Goal: Task Accomplishment & Management: Use online tool/utility

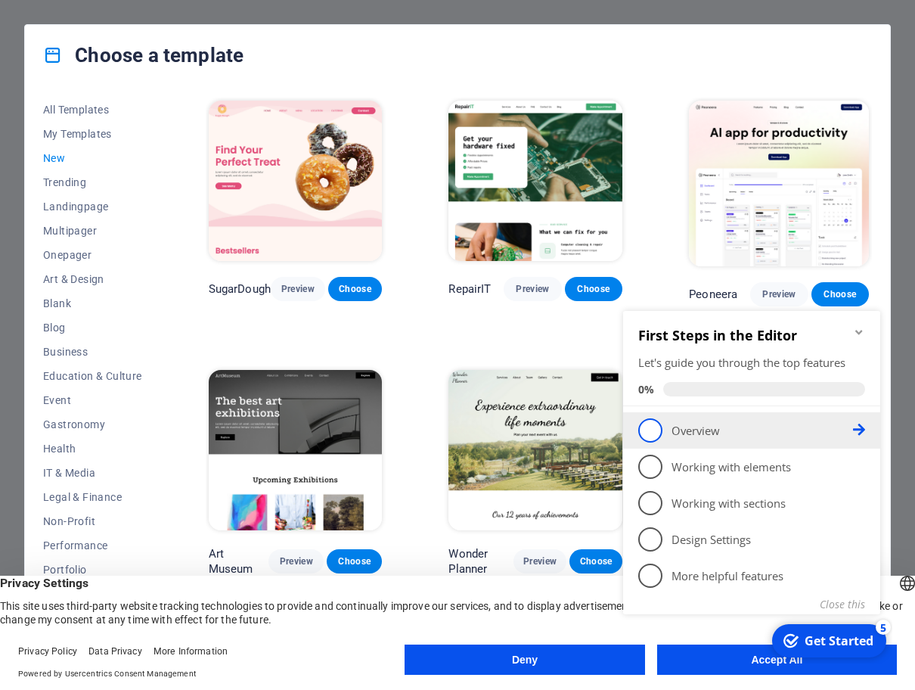
click at [657, 434] on span "1" at bounding box center [650, 430] width 24 height 24
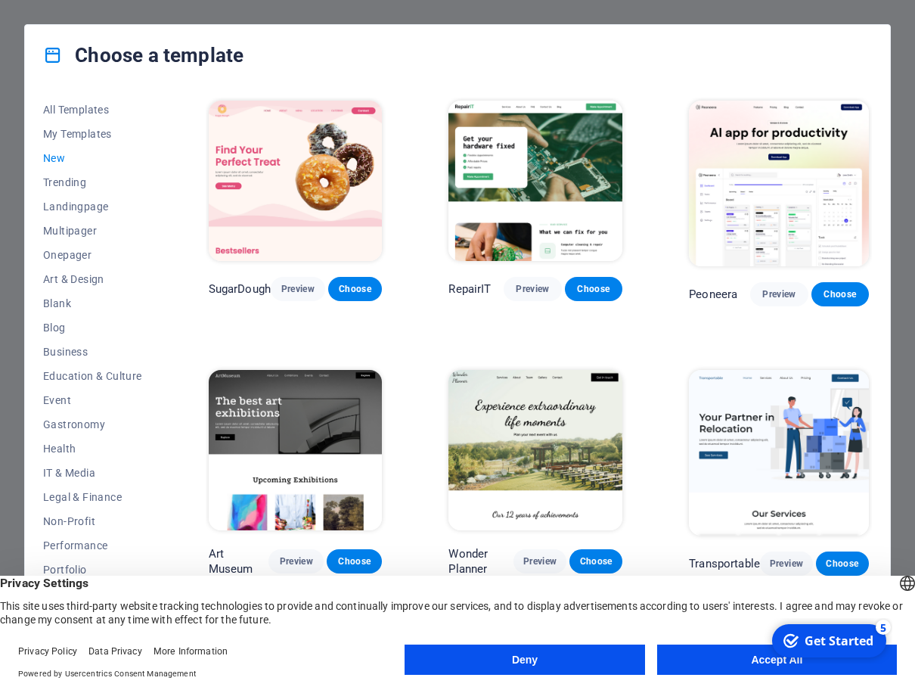
click at [586, 669] on button "Deny" at bounding box center [524, 659] width 240 height 30
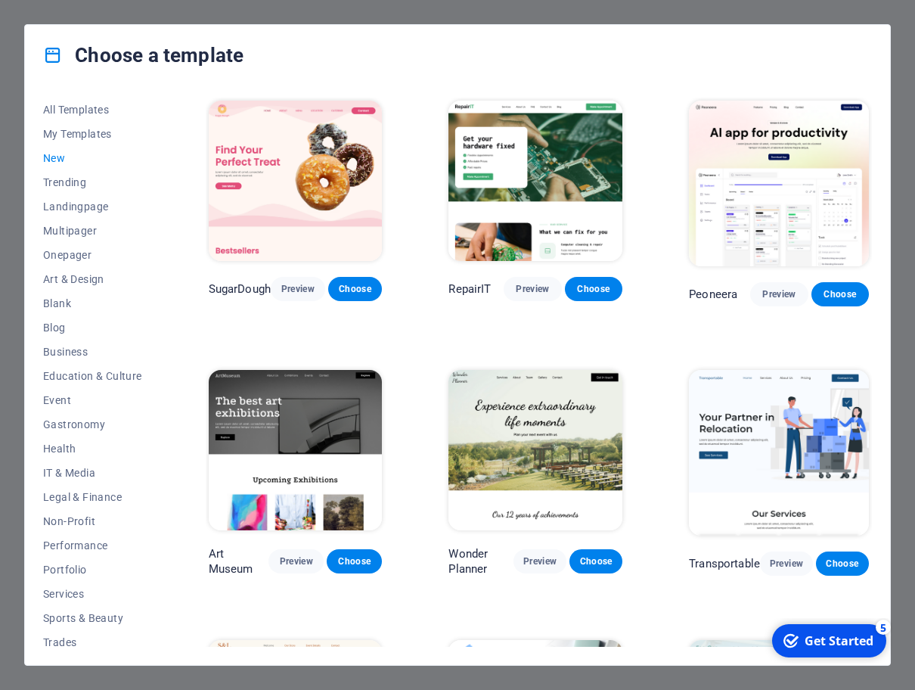
click at [51, 159] on span "New" at bounding box center [92, 158] width 99 height 12
click at [72, 134] on span "My Templates" at bounding box center [92, 134] width 99 height 12
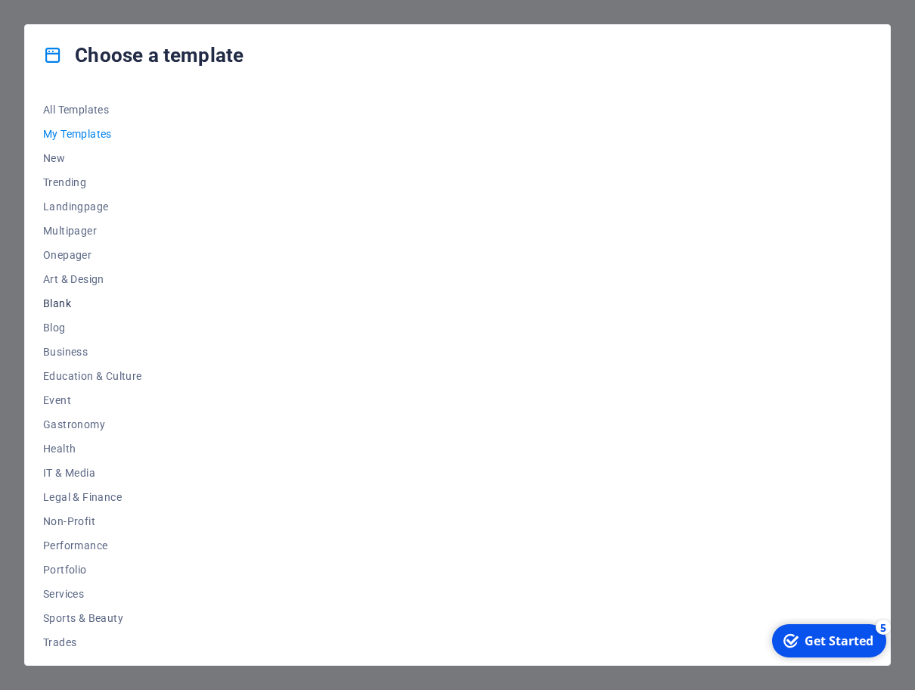
click at [55, 305] on span "Blank" at bounding box center [92, 303] width 99 height 12
click at [352, 295] on span "Choose" at bounding box center [355, 290] width 33 height 12
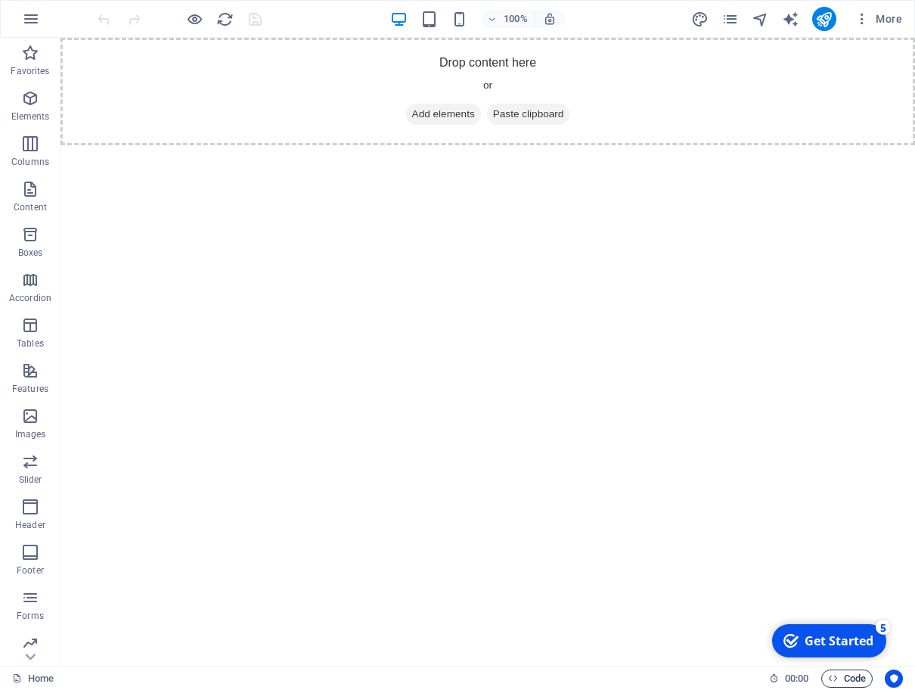
click at [844, 680] on span "Code" at bounding box center [847, 678] width 38 height 18
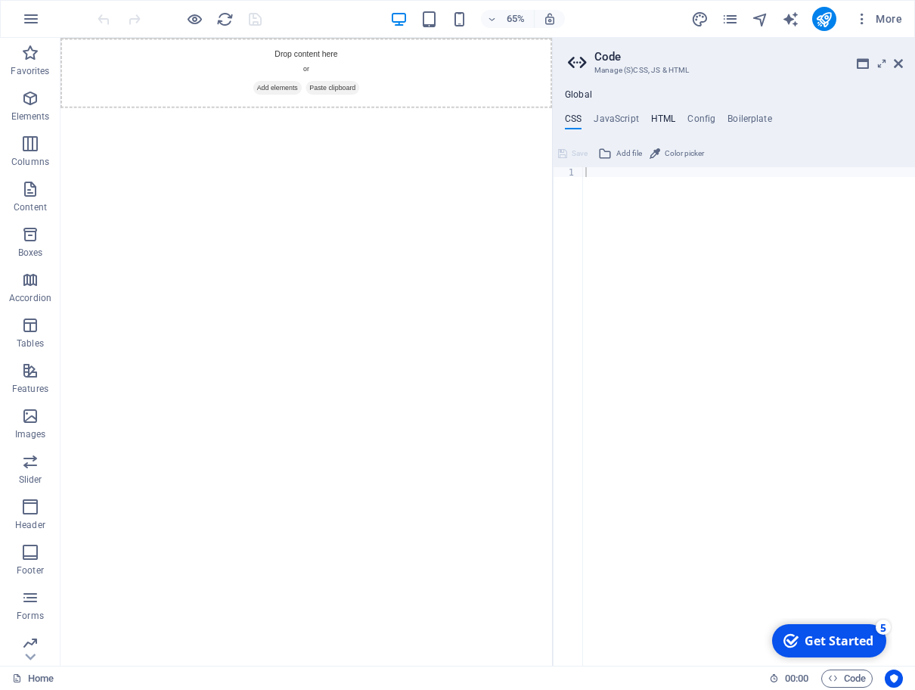
click at [661, 122] on h4 "HTML" at bounding box center [663, 121] width 25 height 17
drag, startPoint x: 587, startPoint y: 172, endPoint x: 625, endPoint y: 217, distance: 59.5
click at [625, 217] on div "< a href = "#main-content" class = "wv-link-content button" > Skip to main cont…" at bounding box center [768, 426] width 372 height 518
type textarea "<a href="#main-content" class="wv-link-content button">Skip to main content</a>…"
paste textarea
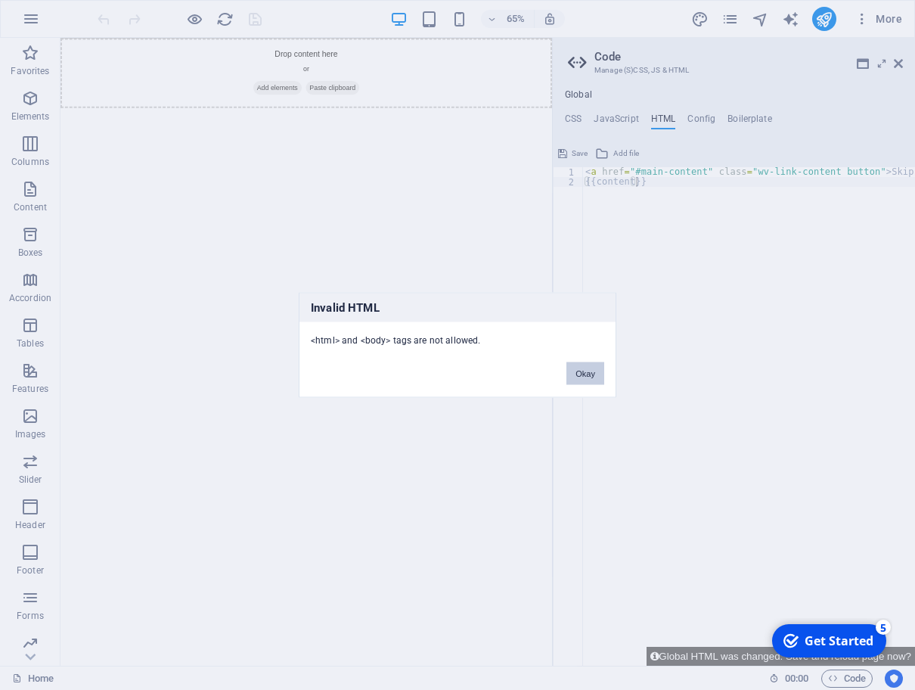
click at [574, 377] on button "Okay" at bounding box center [585, 373] width 38 height 23
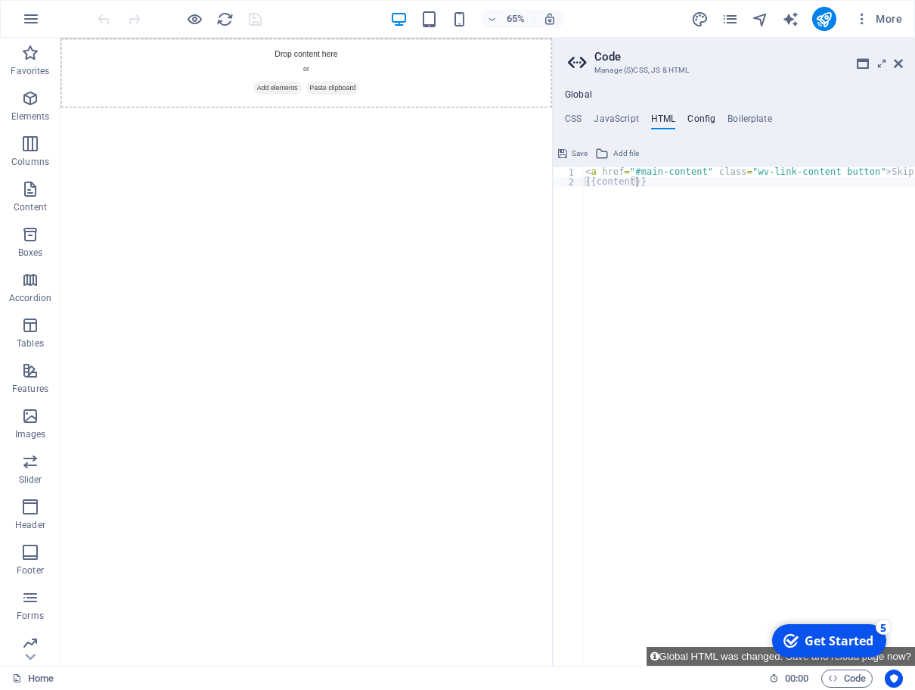
click at [699, 116] on h4 "Config" at bounding box center [701, 121] width 28 height 17
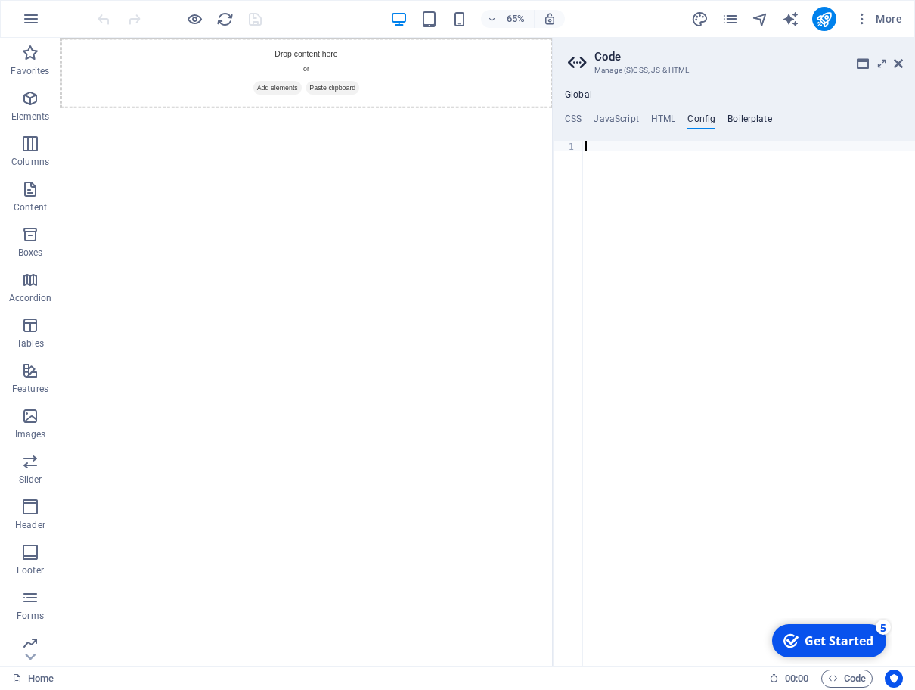
click at [740, 122] on h4 "Boilerplate" at bounding box center [749, 121] width 45 height 17
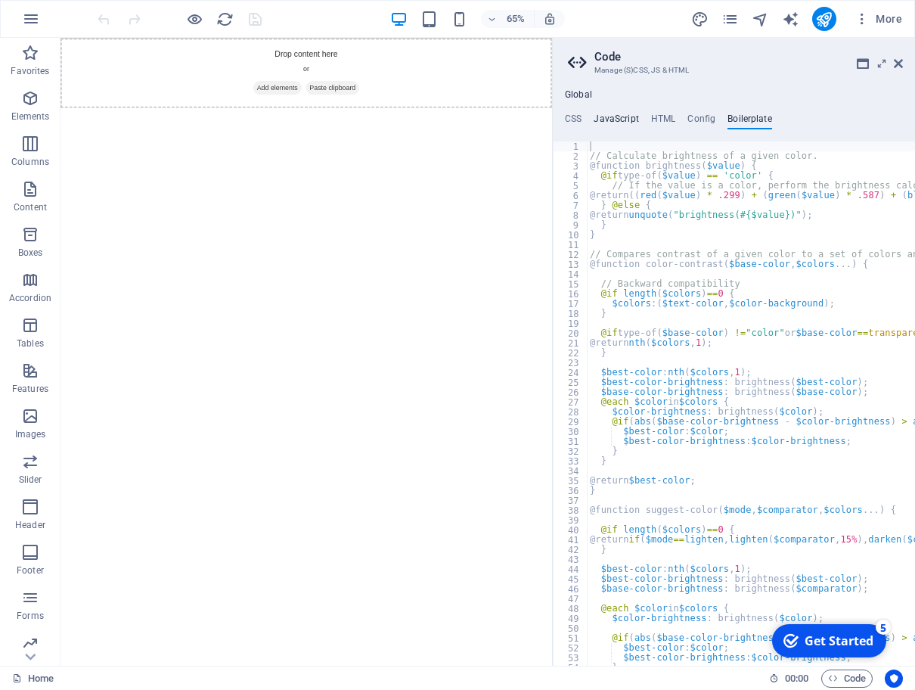
click at [615, 122] on h4 "JavaScript" at bounding box center [616, 121] width 45 height 17
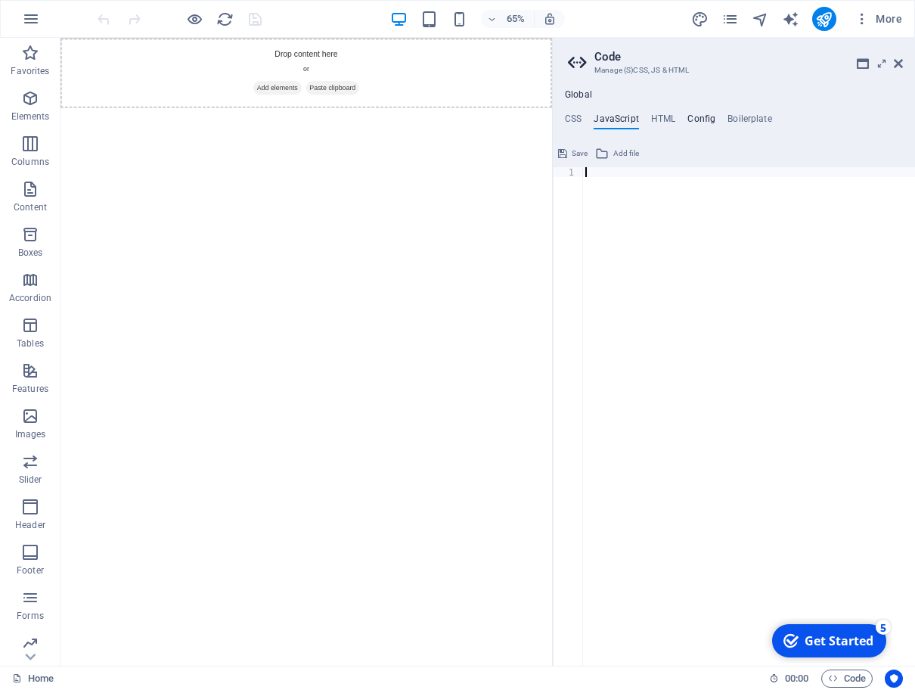
click at [690, 126] on h4 "Config" at bounding box center [701, 121] width 28 height 17
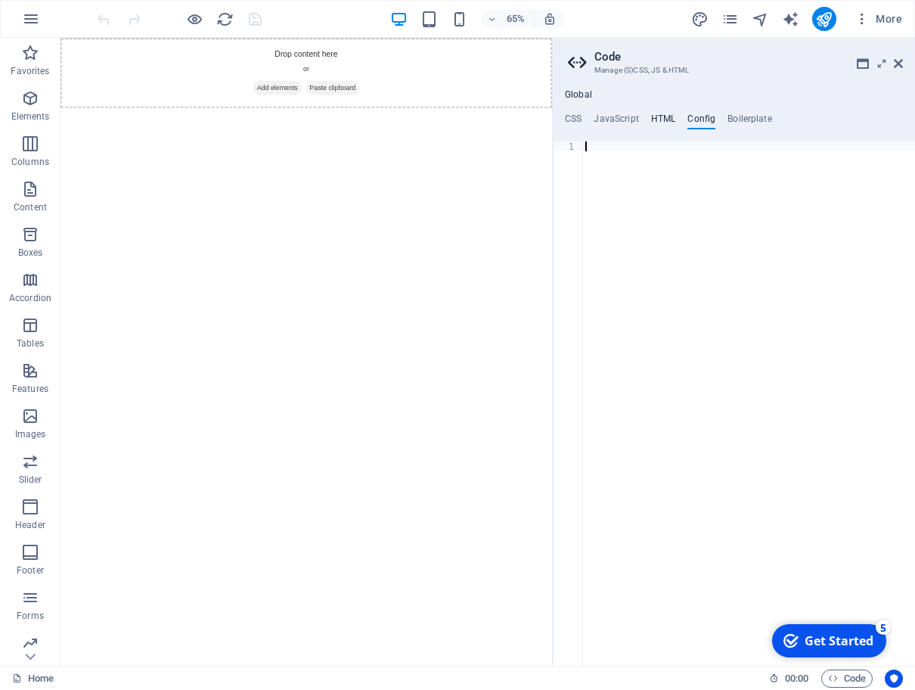
click at [662, 119] on h4 "HTML" at bounding box center [663, 121] width 25 height 17
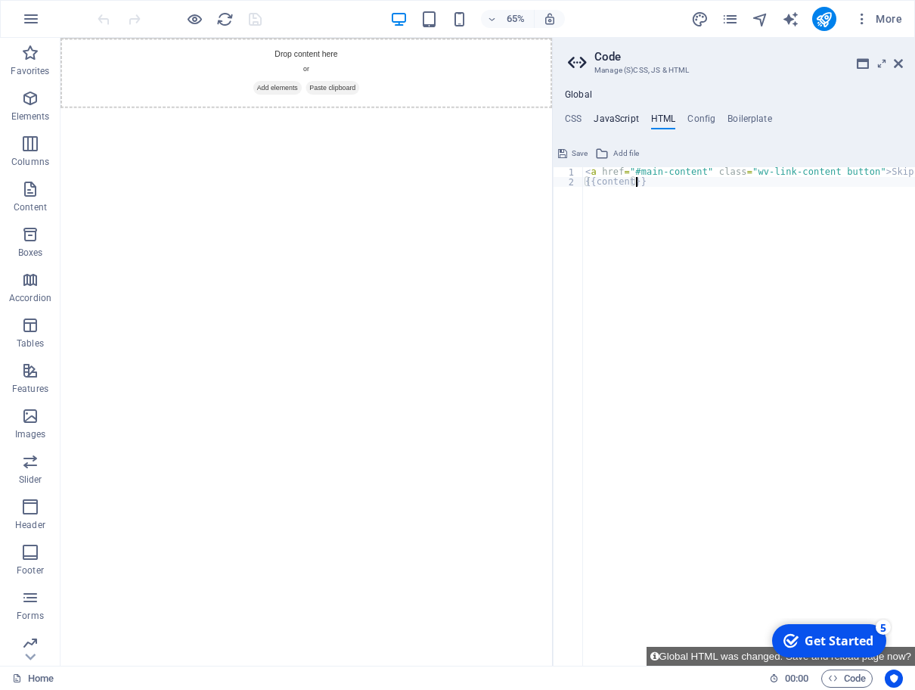
click at [621, 119] on h4 "JavaScript" at bounding box center [616, 121] width 45 height 17
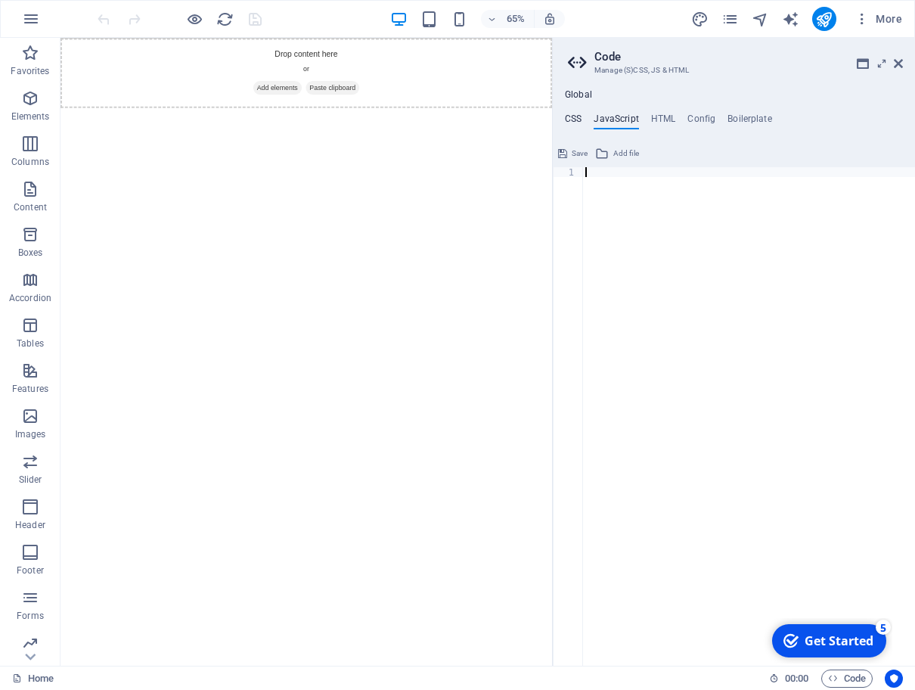
click at [575, 116] on h4 "CSS" at bounding box center [573, 121] width 17 height 17
click at [692, 123] on h4 "Config" at bounding box center [701, 121] width 28 height 17
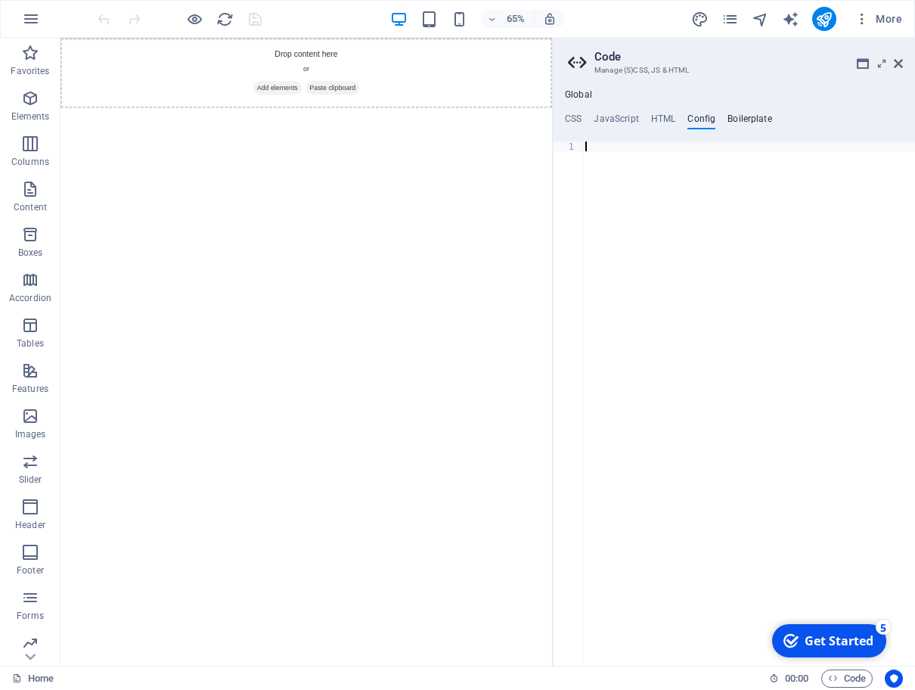
click at [742, 122] on h4 "Boilerplate" at bounding box center [749, 121] width 45 height 17
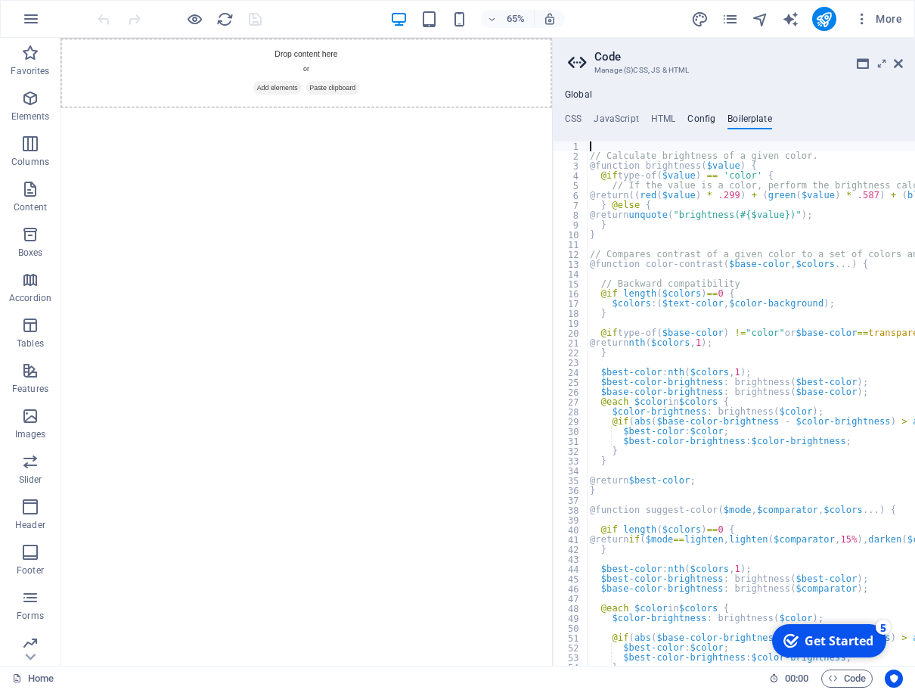
click at [700, 118] on h4 "Config" at bounding box center [701, 121] width 28 height 17
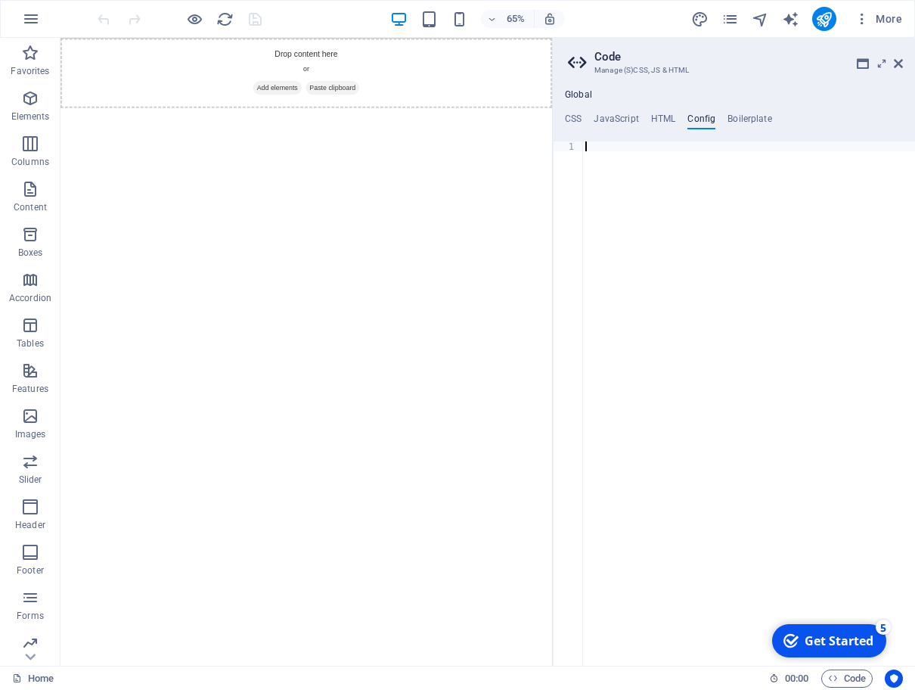
drag, startPoint x: 656, startPoint y: 199, endPoint x: 652, endPoint y: 206, distance: 7.8
click at [653, 203] on div at bounding box center [748, 413] width 333 height 544
click at [720, 308] on div at bounding box center [748, 413] width 333 height 544
click at [637, 181] on div at bounding box center [748, 413] width 333 height 544
click at [655, 120] on h4 "HTML" at bounding box center [663, 121] width 25 height 17
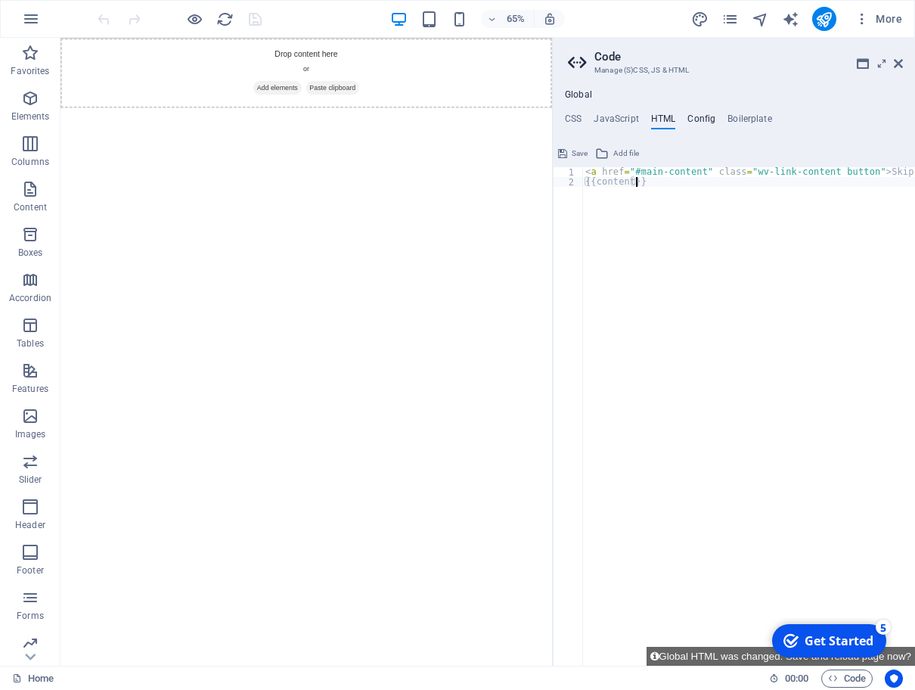
click at [698, 122] on h4 "Config" at bounding box center [701, 121] width 28 height 17
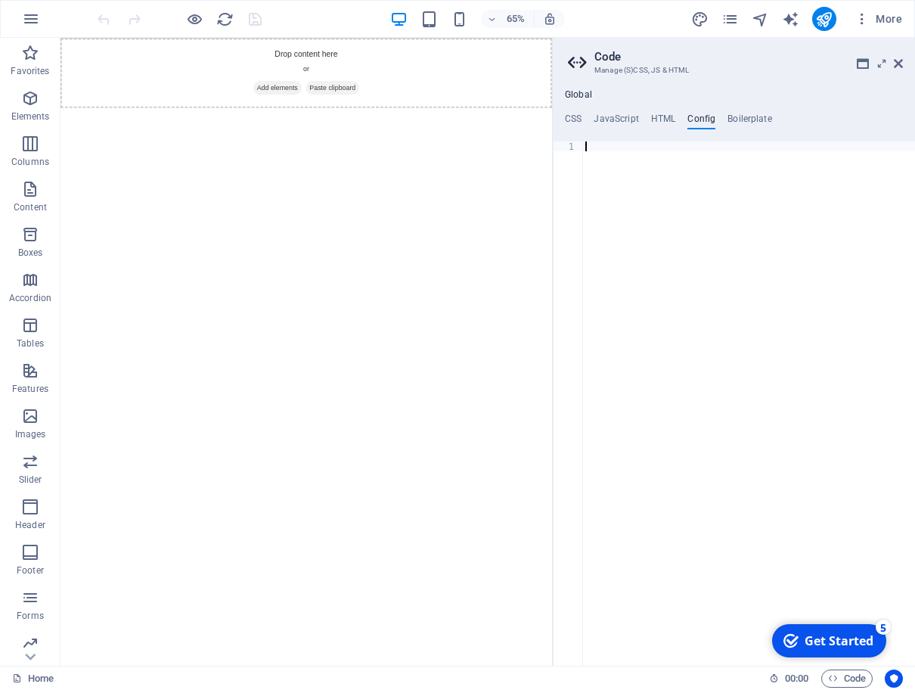
click at [616, 179] on div at bounding box center [748, 413] width 333 height 544
paste textarea "</html>"
type textarea "</html>"
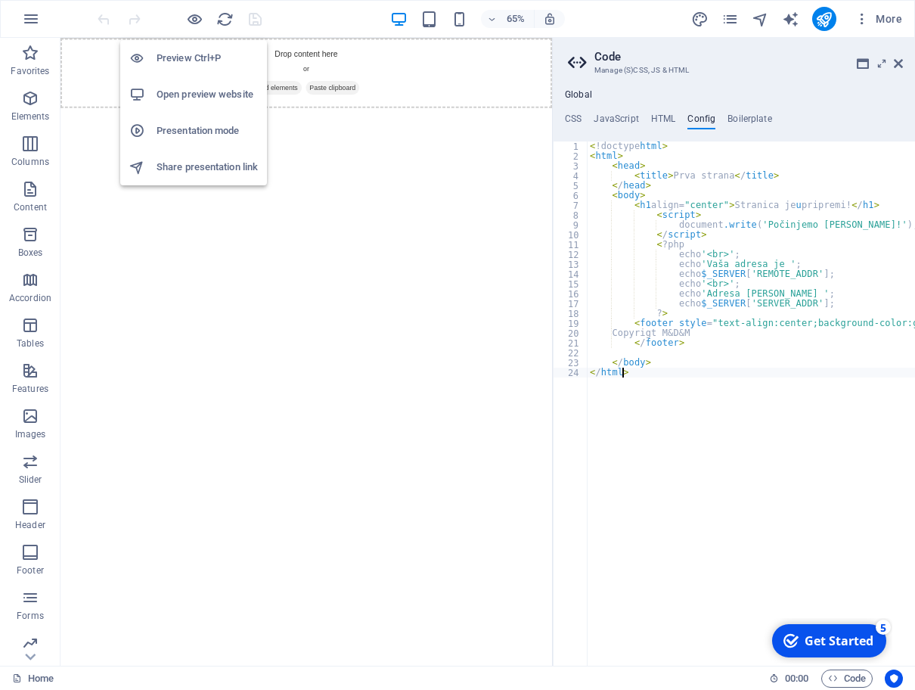
click at [191, 57] on h6 "Preview Ctrl+P" at bounding box center [207, 58] width 101 height 18
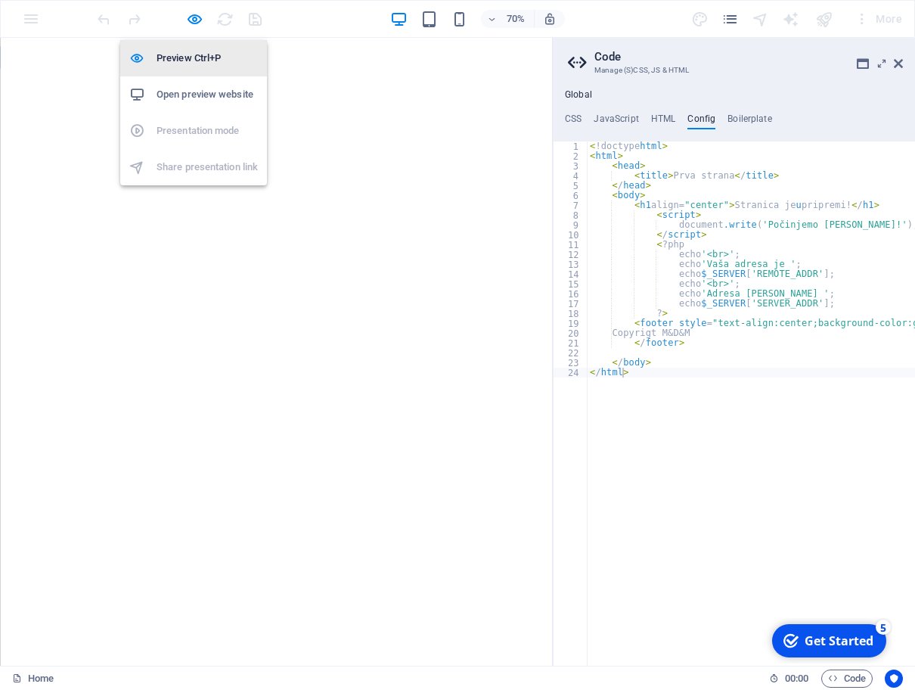
click at [191, 57] on h6 "Preview Ctrl+P" at bounding box center [207, 58] width 101 height 18
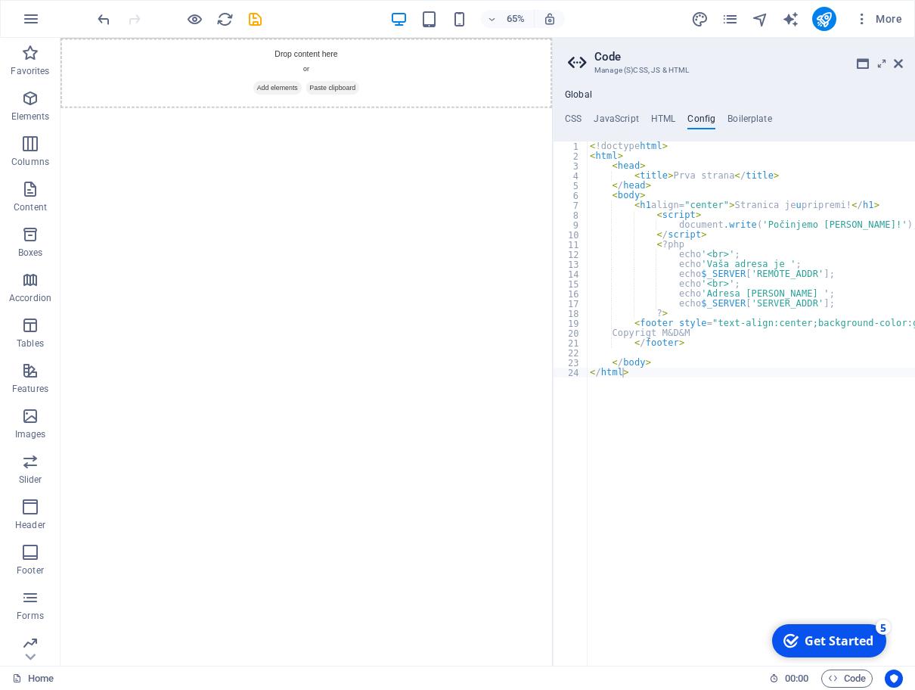
click at [851, 639] on div "Get Started" at bounding box center [838, 640] width 69 height 17
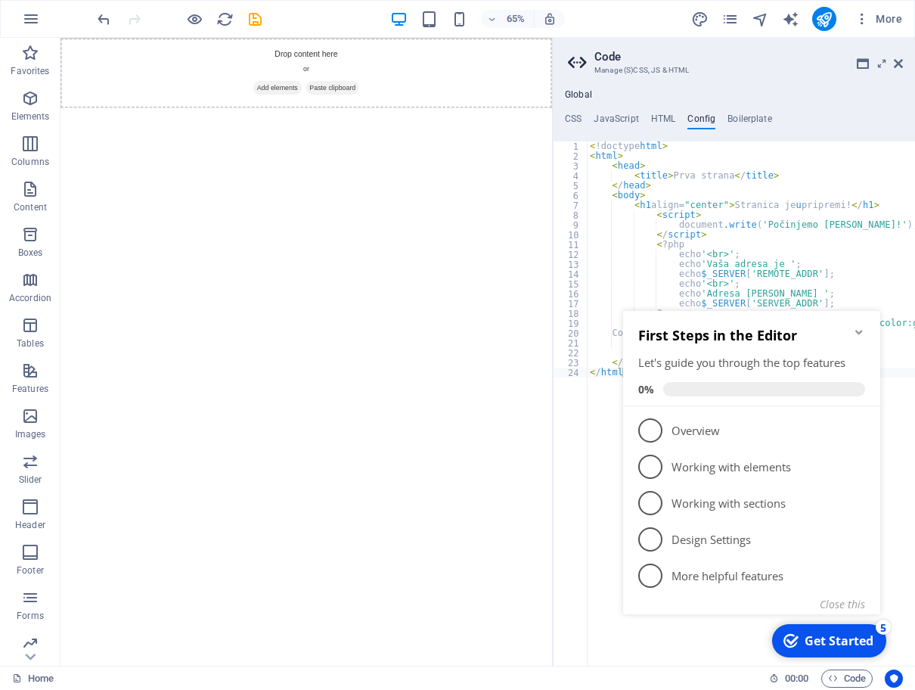
drag, startPoint x: 649, startPoint y: 432, endPoint x: 790, endPoint y: 632, distance: 244.6
click at [649, 433] on span "1" at bounding box center [650, 430] width 24 height 24
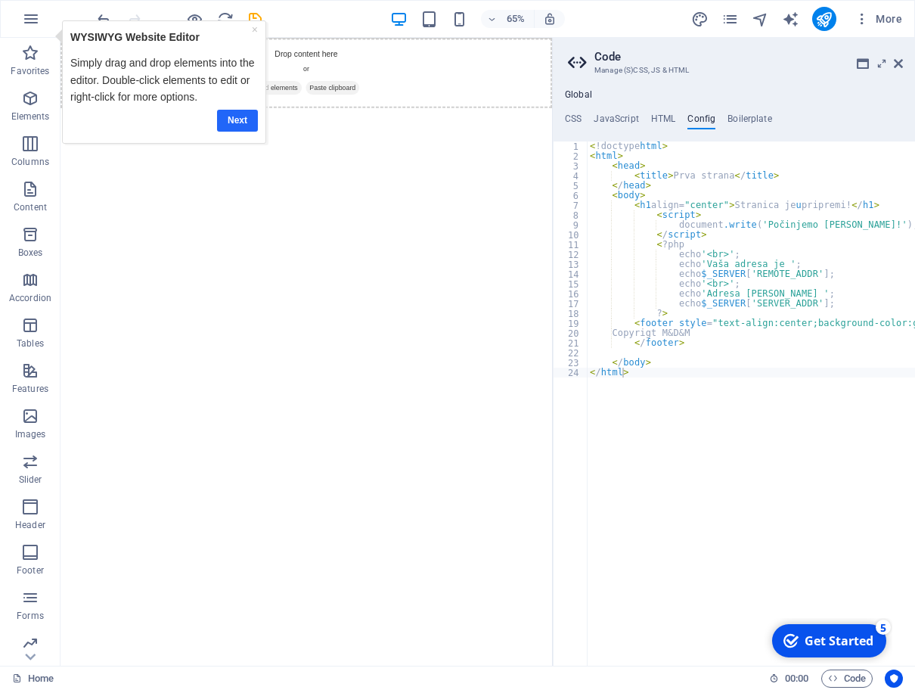
click at [242, 132] on link "Next" at bounding box center [237, 121] width 41 height 22
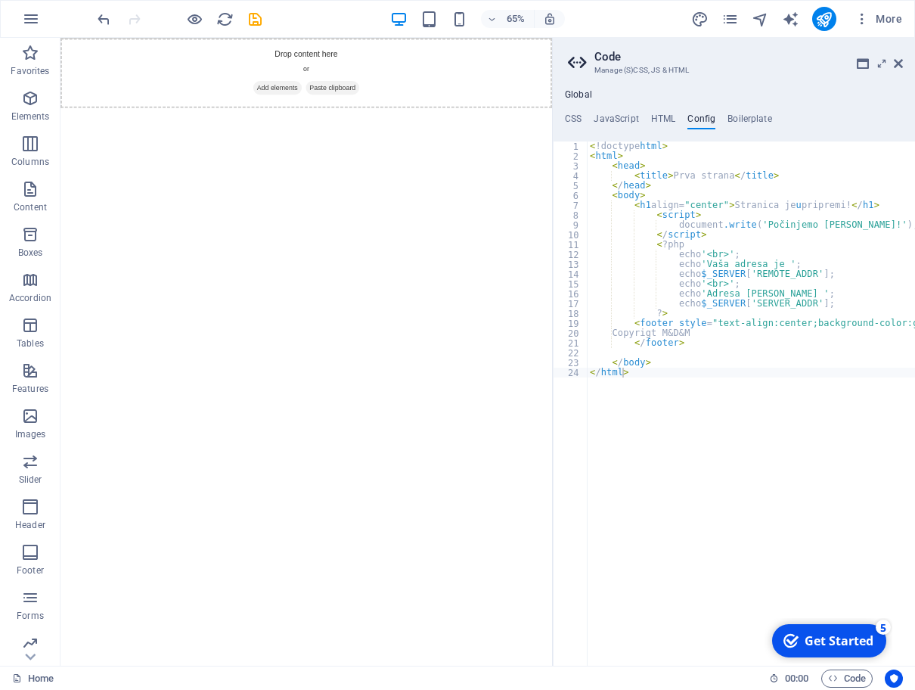
click at [848, 643] on div "Get Started" at bounding box center [838, 640] width 69 height 17
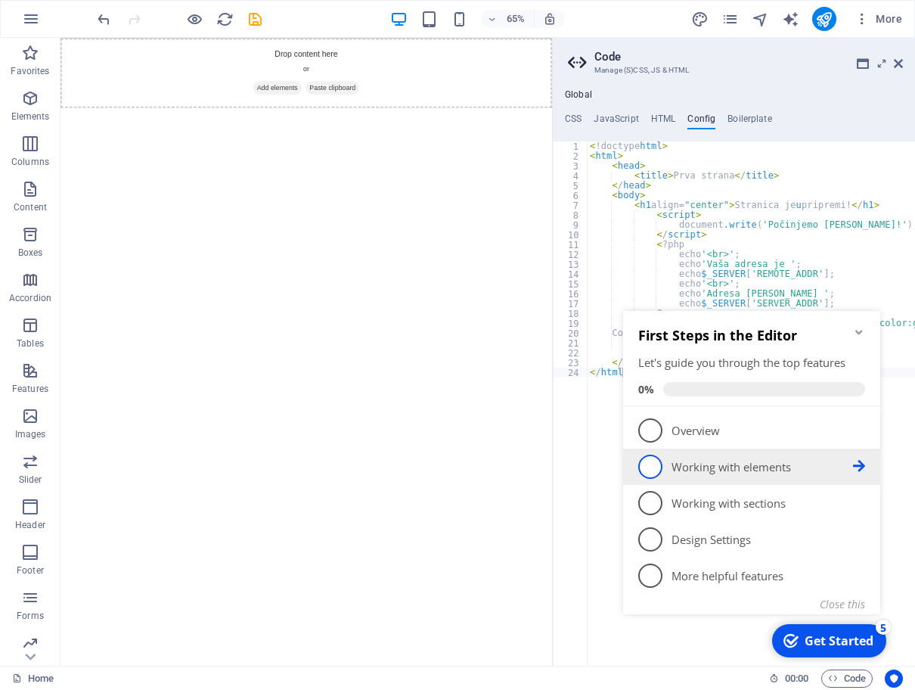
click at [648, 466] on span "2" at bounding box center [650, 466] width 24 height 24
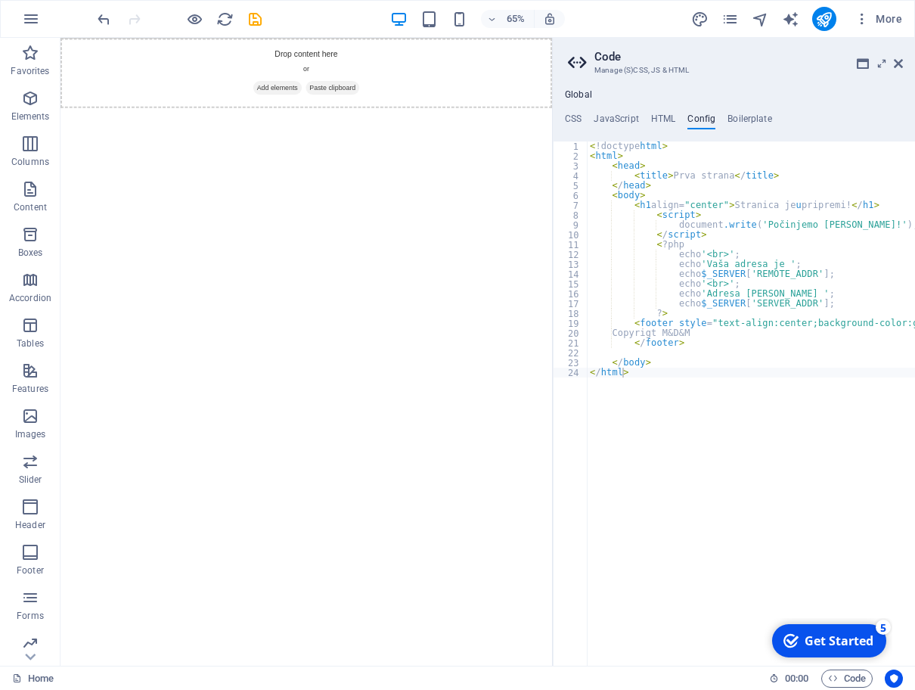
click at [848, 641] on div "< !doctype html > < html > < head > < title > Prva strana < / title > < / head …" at bounding box center [768, 413] width 363 height 544
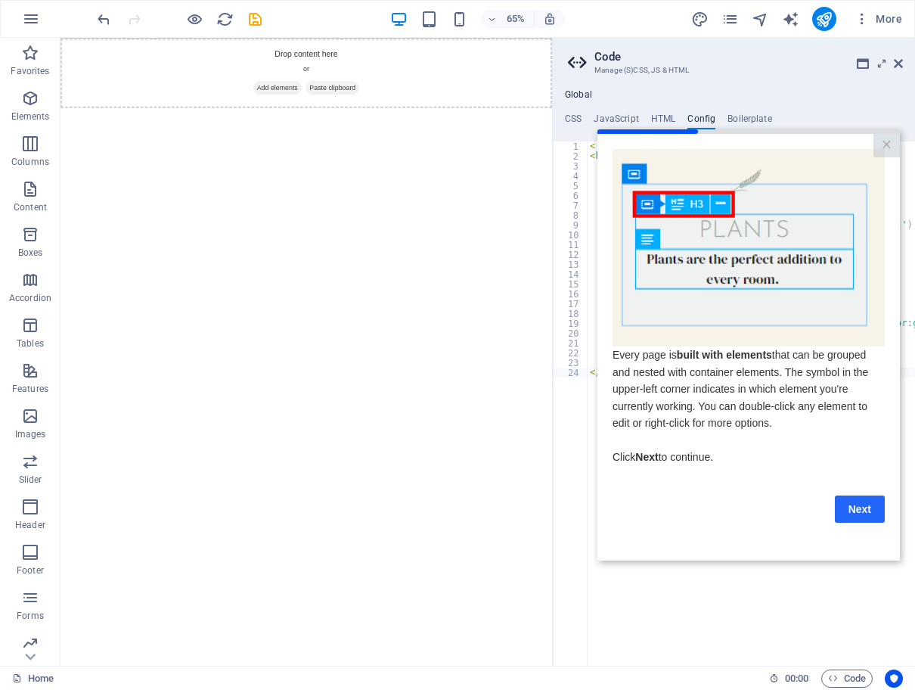
click at [861, 522] on link "Next" at bounding box center [860, 508] width 50 height 27
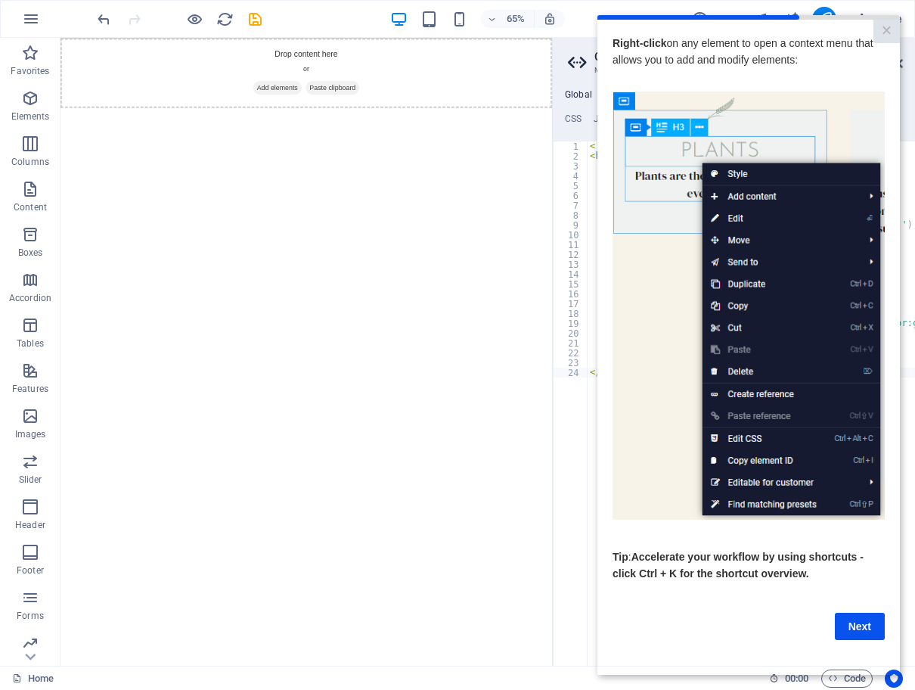
drag, startPoint x: 860, startPoint y: 646, endPoint x: 848, endPoint y: 652, distance: 13.2
click at [860, 640] on link "Next" at bounding box center [860, 625] width 50 height 27
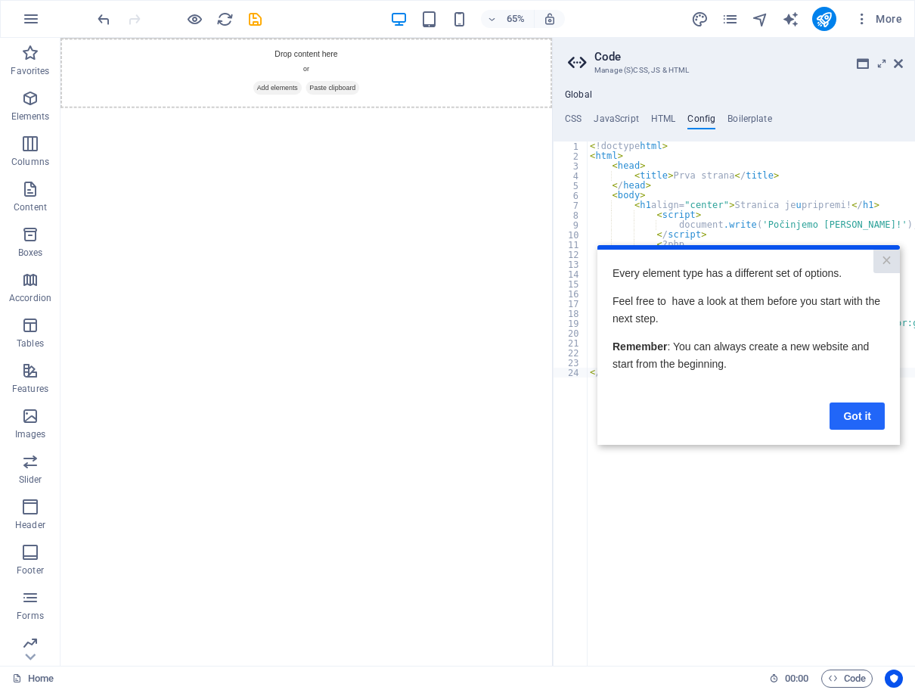
click at [860, 420] on link "Got it" at bounding box center [856, 415] width 55 height 27
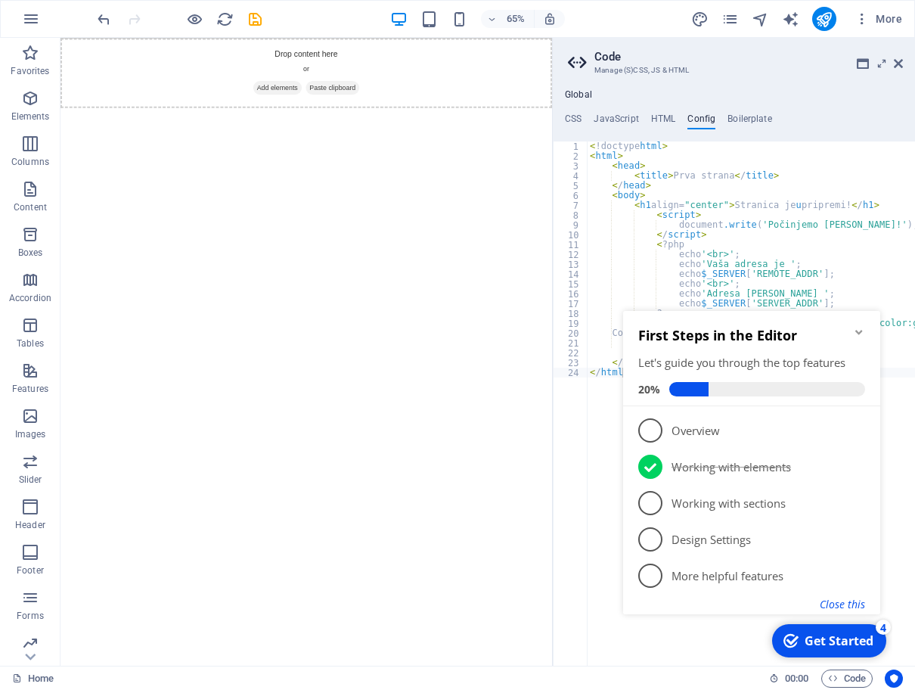
click at [854, 603] on button "Close this" at bounding box center [842, 604] width 45 height 14
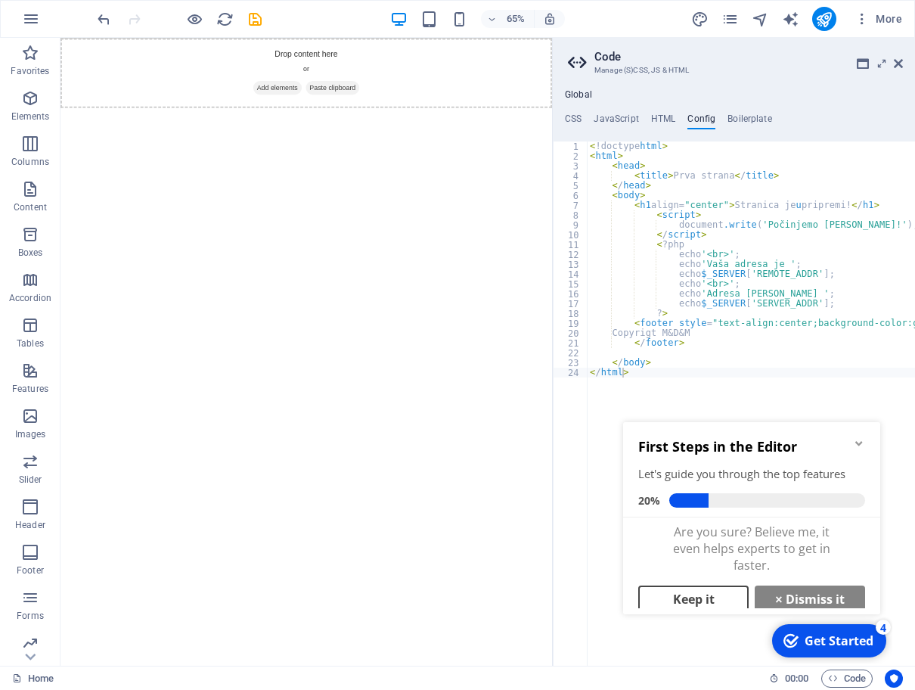
click at [700, 601] on link "Keep it" at bounding box center [693, 598] width 110 height 27
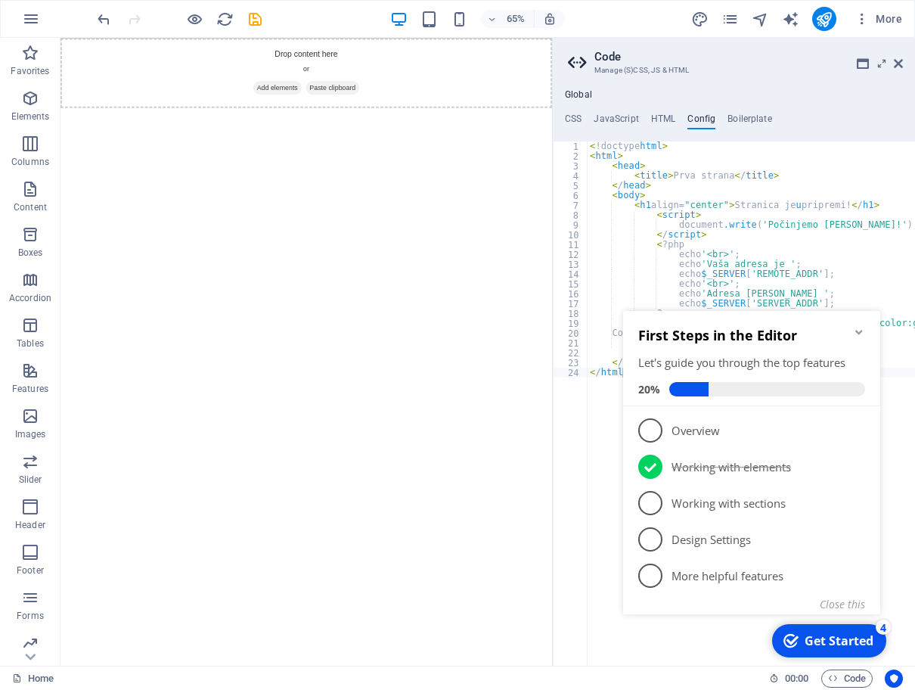
click at [854, 603] on button "Close this" at bounding box center [842, 604] width 45 height 14
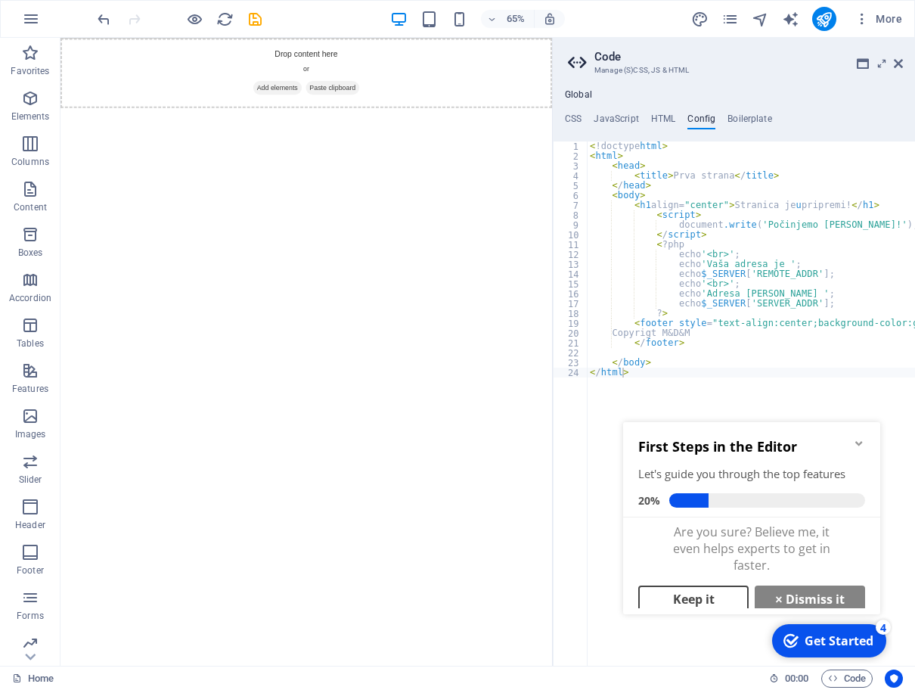
click at [697, 600] on link "Keep it" at bounding box center [693, 598] width 110 height 27
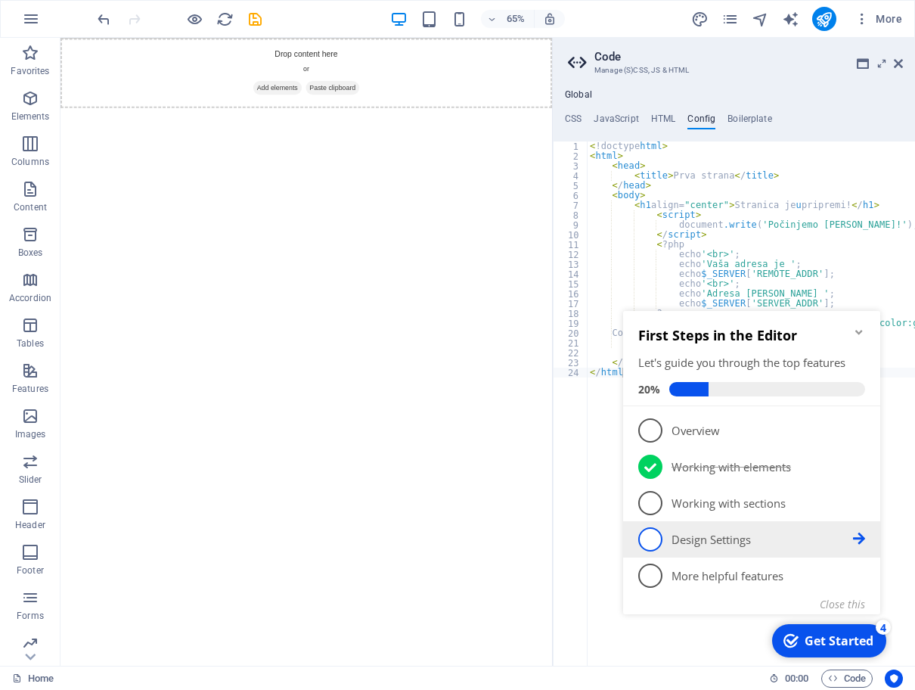
click at [861, 538] on icon at bounding box center [859, 538] width 12 height 12
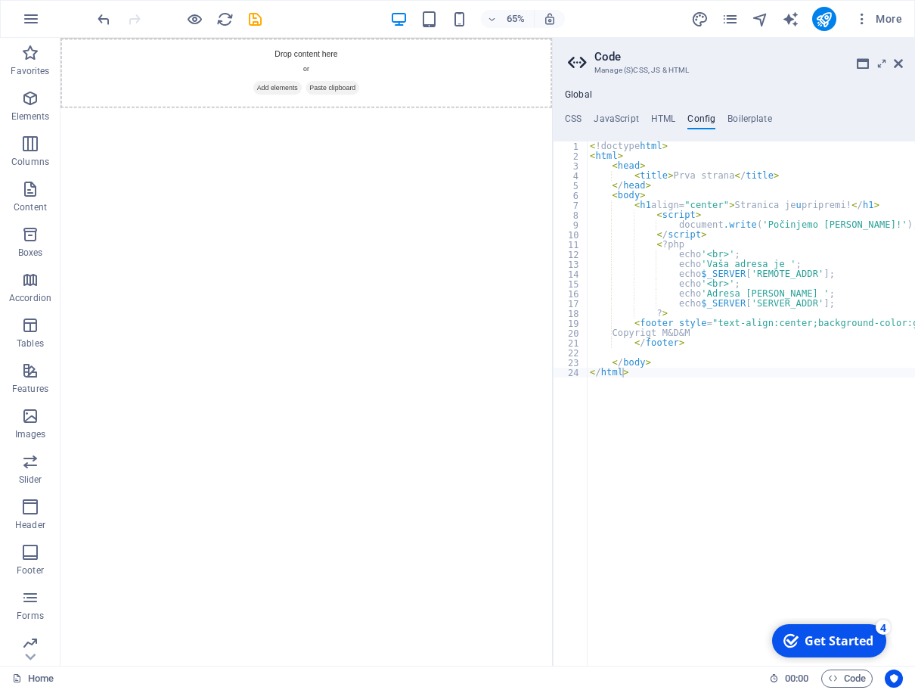
drag, startPoint x: 865, startPoint y: 644, endPoint x: 993, endPoint y: 969, distance: 348.9
click at [865, 644] on div "Get Started" at bounding box center [838, 640] width 69 height 17
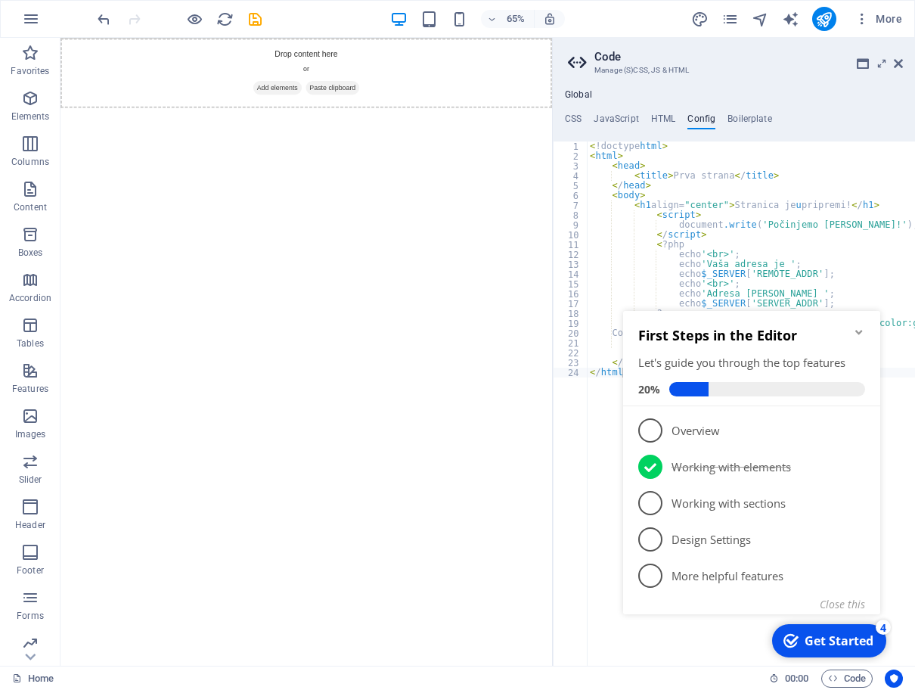
click at [857, 336] on icon "Minimize checklist" at bounding box center [859, 332] width 12 height 12
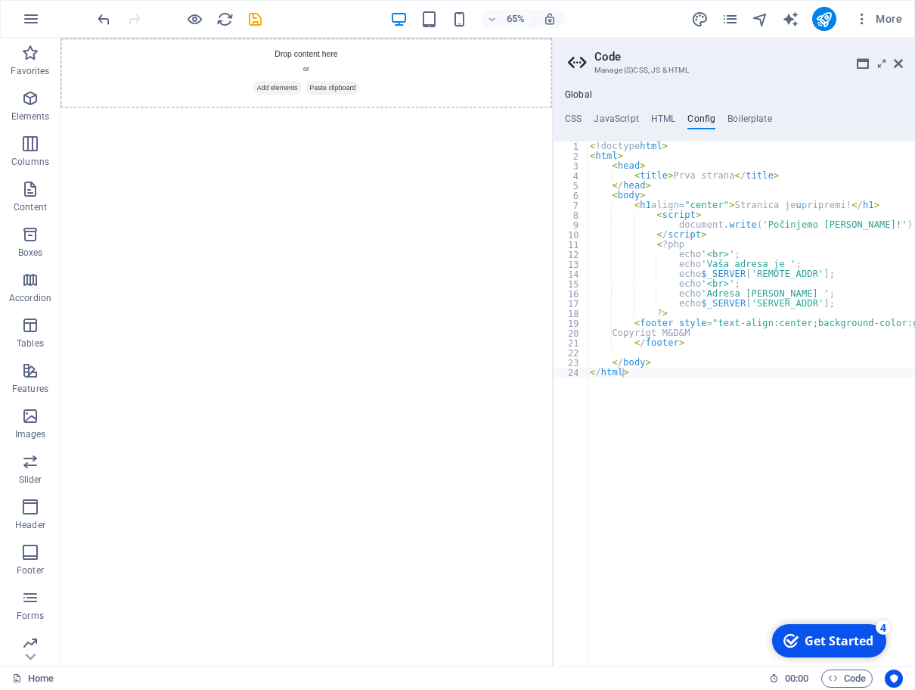
click at [877, 635] on div "checkmark Get Started 4" at bounding box center [829, 640] width 114 height 33
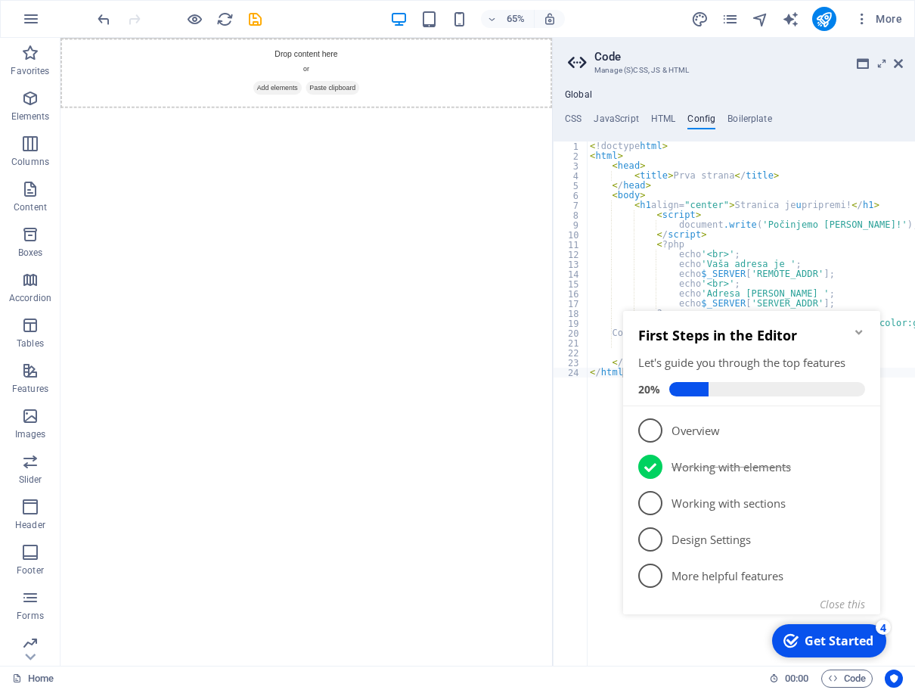
click at [862, 332] on icon "Minimize checklist" at bounding box center [859, 332] width 12 height 12
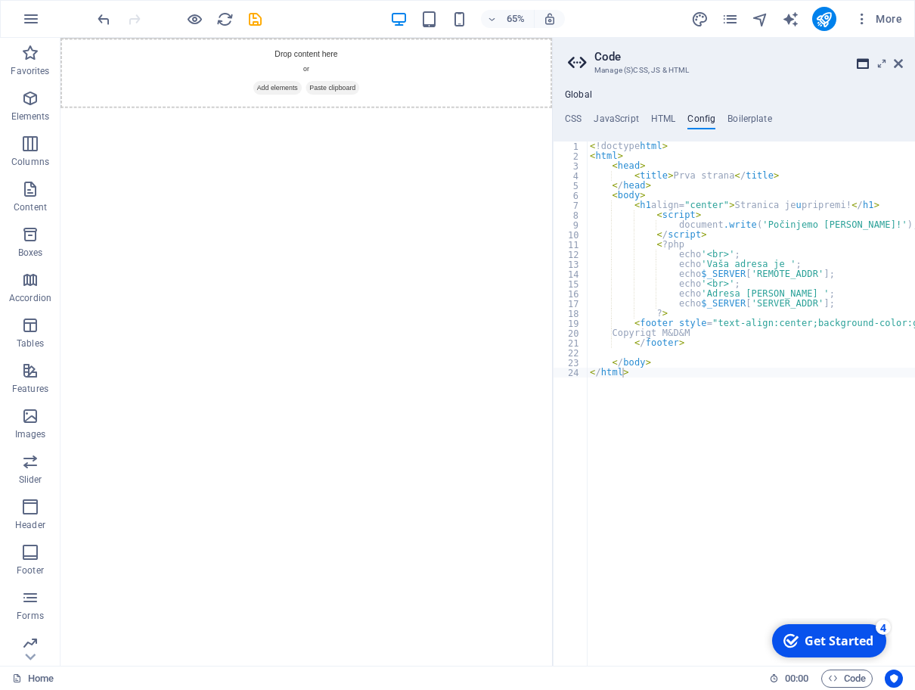
click at [863, 67] on icon at bounding box center [863, 63] width 12 height 12
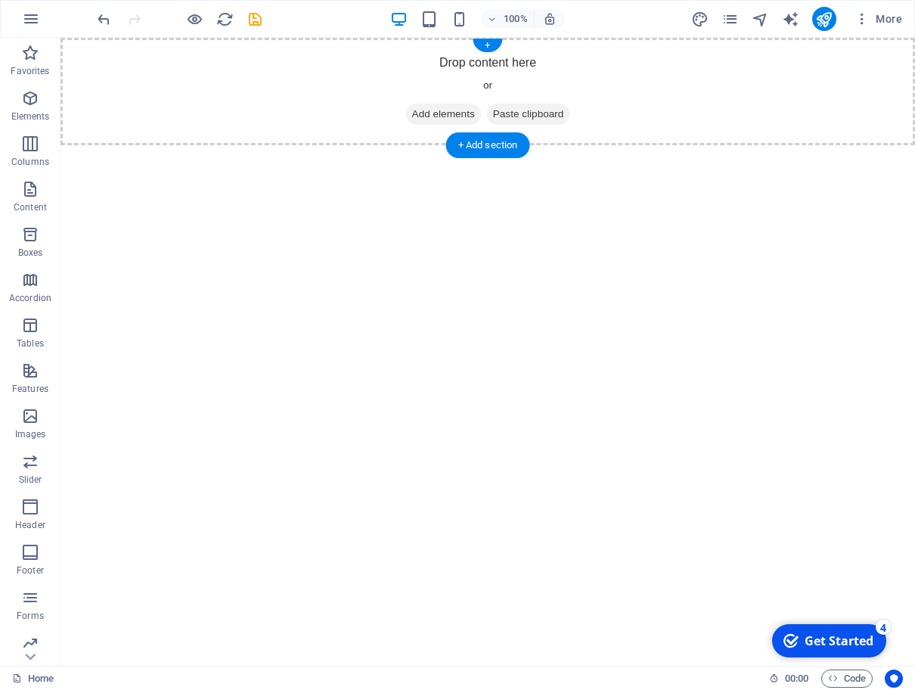
click at [516, 121] on span "Paste clipboard" at bounding box center [528, 114] width 83 height 21
click at [524, 114] on span "Paste clipboard" at bounding box center [528, 114] width 83 height 21
click at [28, 190] on icon "button" at bounding box center [30, 189] width 18 height 18
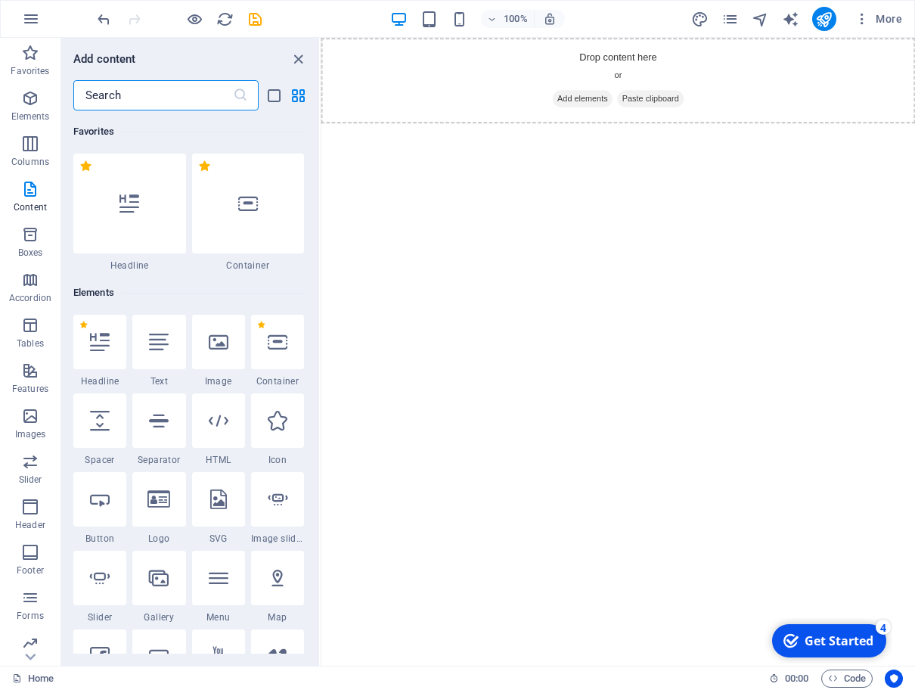
scroll to position [2645, 0]
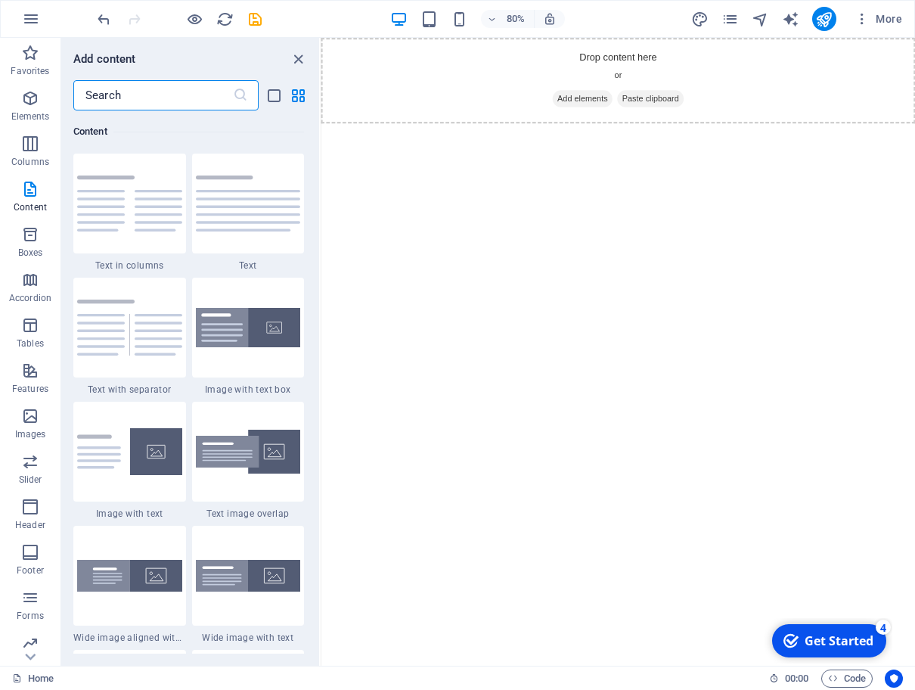
click at [250, 225] on img at bounding box center [248, 203] width 105 height 56
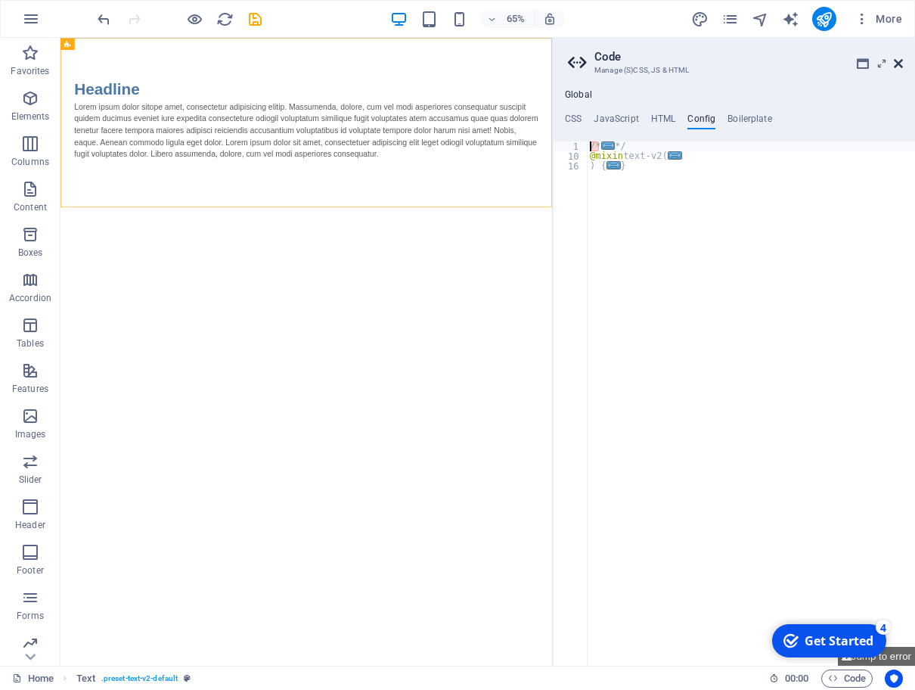
click at [898, 66] on icon at bounding box center [898, 63] width 9 height 12
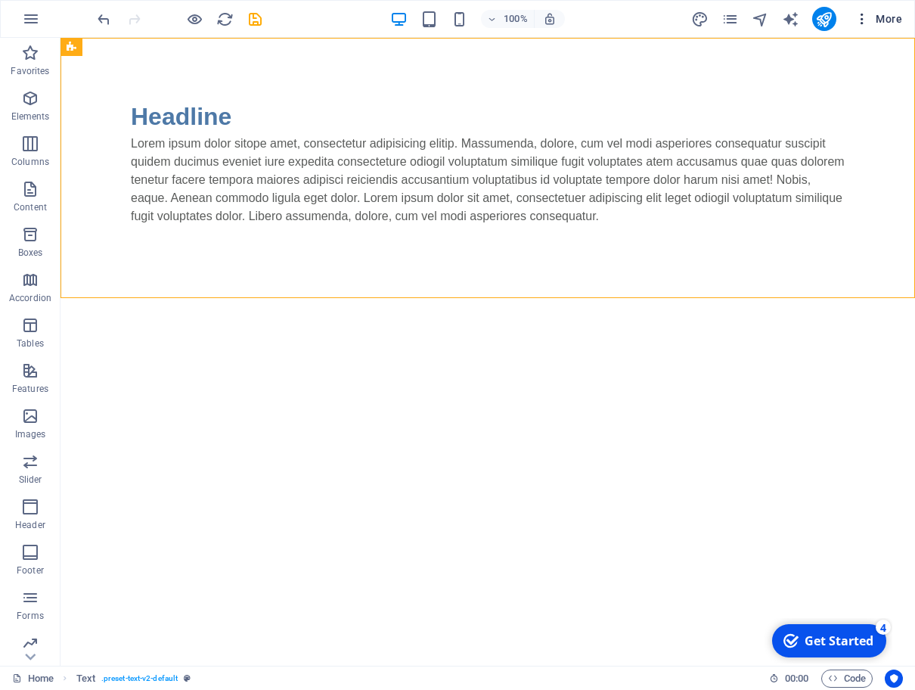
click at [885, 25] on span "More" at bounding box center [878, 18] width 48 height 15
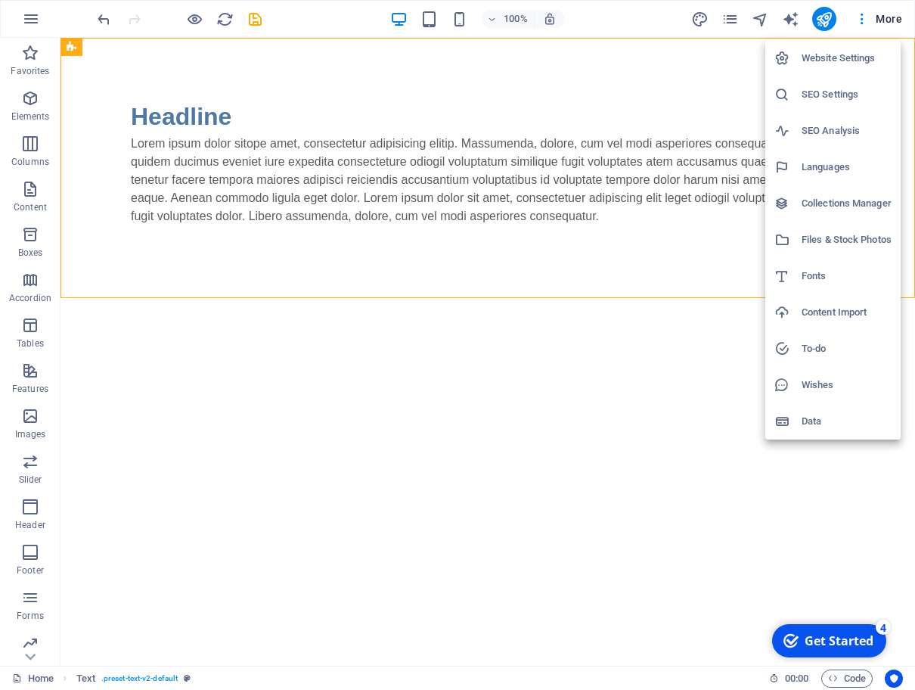
click at [866, 57] on h6 "Website Settings" at bounding box center [846, 58] width 90 height 18
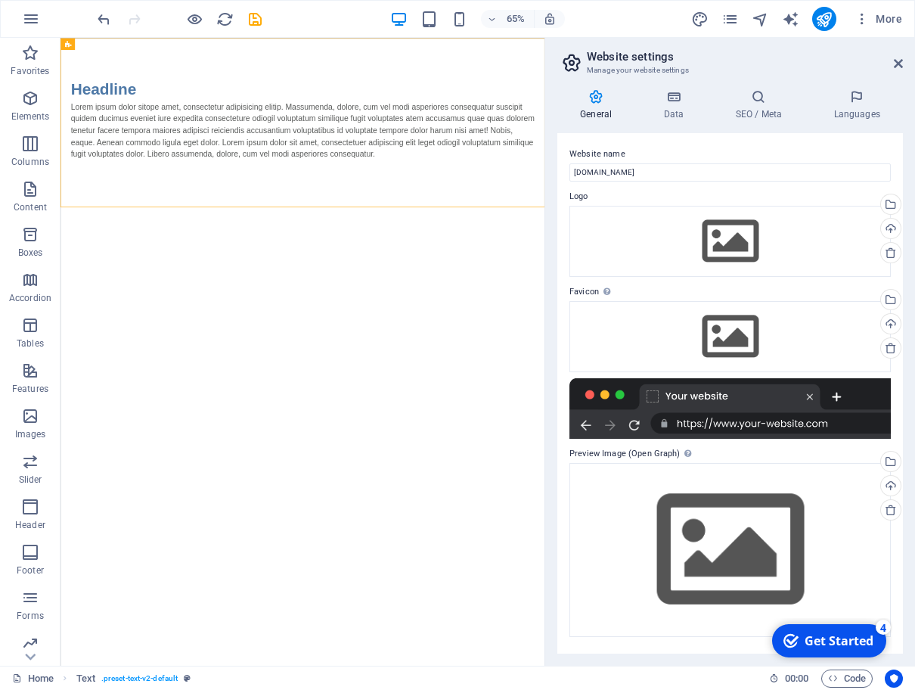
click at [699, 394] on div at bounding box center [729, 408] width 321 height 60
click at [704, 443] on div "Website name desto.in.rs Logo Drag files here, click to choose files or select …" at bounding box center [730, 393] width 346 height 520
drag, startPoint x: 700, startPoint y: 511, endPoint x: 705, endPoint y: 376, distance: 135.4
click at [701, 510] on div "Drag files here, click to choose files or select files from Files or our free s…" at bounding box center [729, 549] width 321 height 173
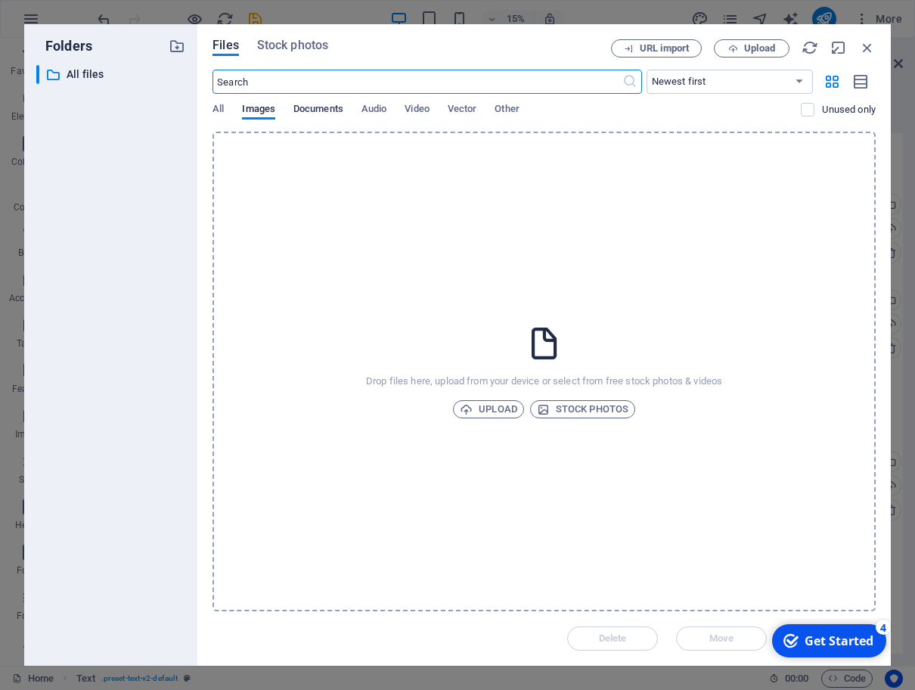
click at [313, 108] on span "Documents" at bounding box center [318, 110] width 50 height 21
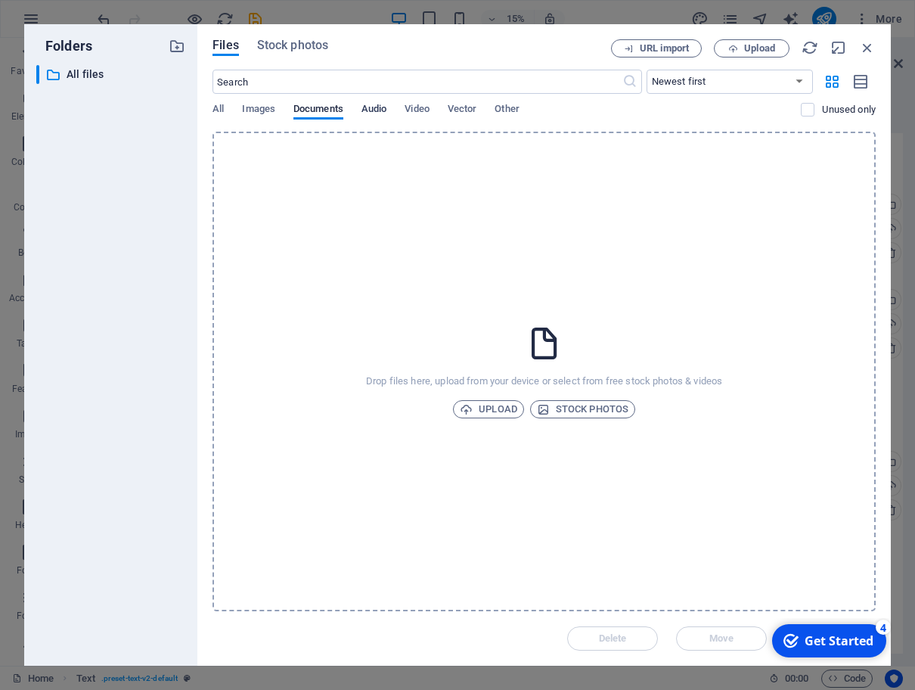
click at [367, 108] on span "Audio" at bounding box center [373, 110] width 25 height 21
drag, startPoint x: 415, startPoint y: 110, endPoint x: 493, endPoint y: 110, distance: 77.9
click at [416, 110] on span "Video" at bounding box center [416, 110] width 24 height 21
drag, startPoint x: 470, startPoint y: 113, endPoint x: 498, endPoint y: 110, distance: 28.1
click at [475, 113] on span "Vector" at bounding box center [462, 110] width 29 height 21
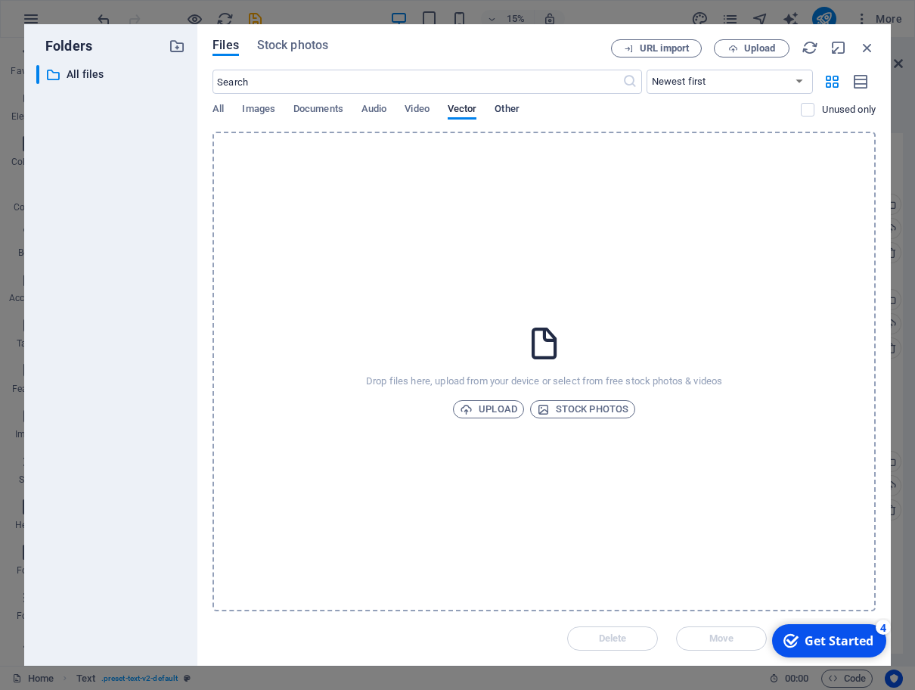
click at [499, 110] on span "Other" at bounding box center [506, 110] width 24 height 21
click at [865, 48] on icon "button" at bounding box center [867, 47] width 17 height 17
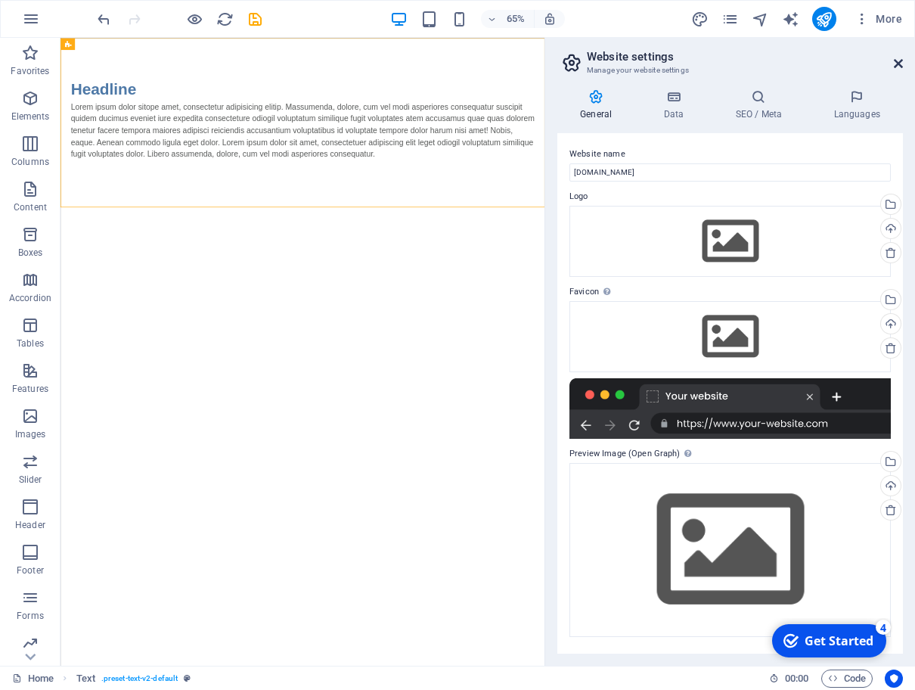
click at [898, 63] on icon at bounding box center [898, 63] width 9 height 12
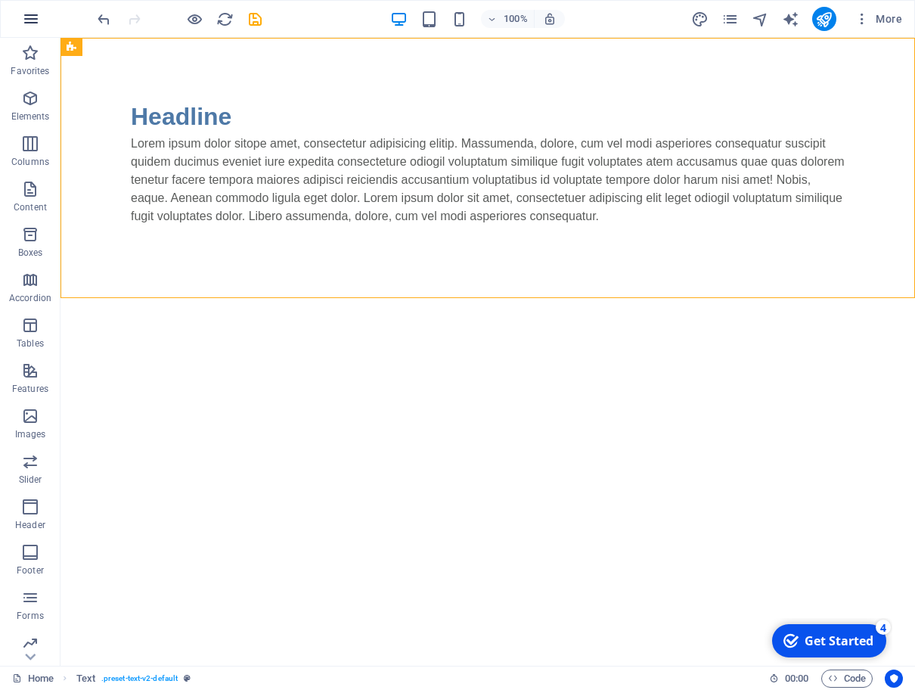
click at [28, 26] on icon "button" at bounding box center [31, 19] width 18 height 18
